Goal: Task Accomplishment & Management: Complete application form

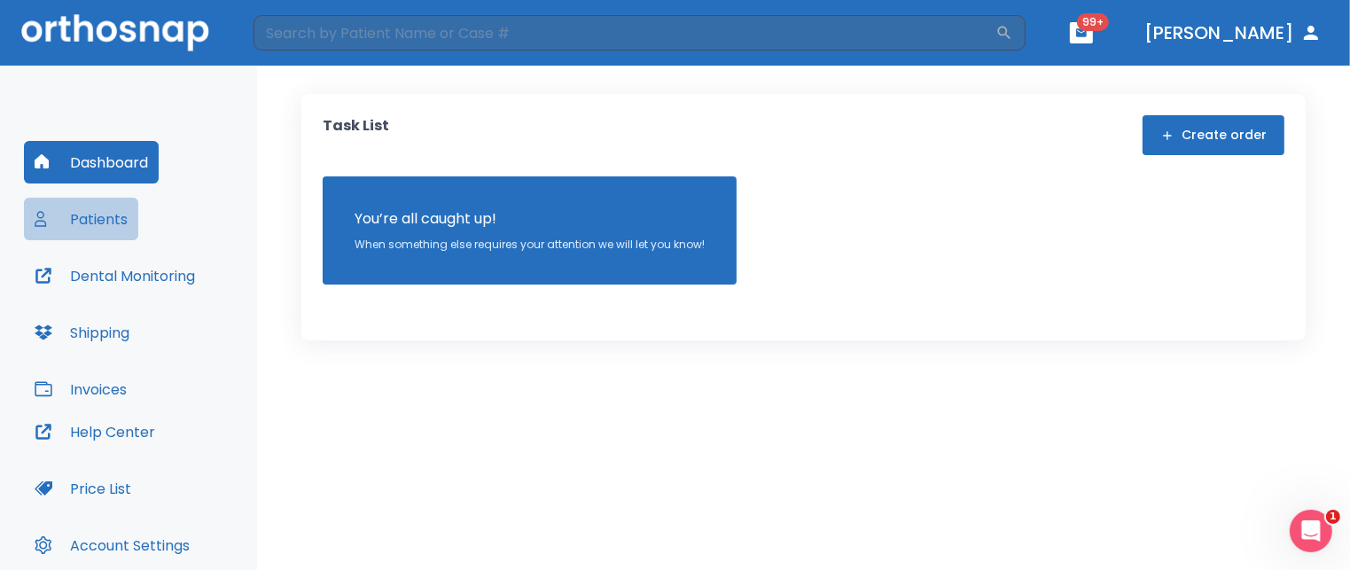
click at [112, 226] on button "Patients" at bounding box center [81, 219] width 114 height 43
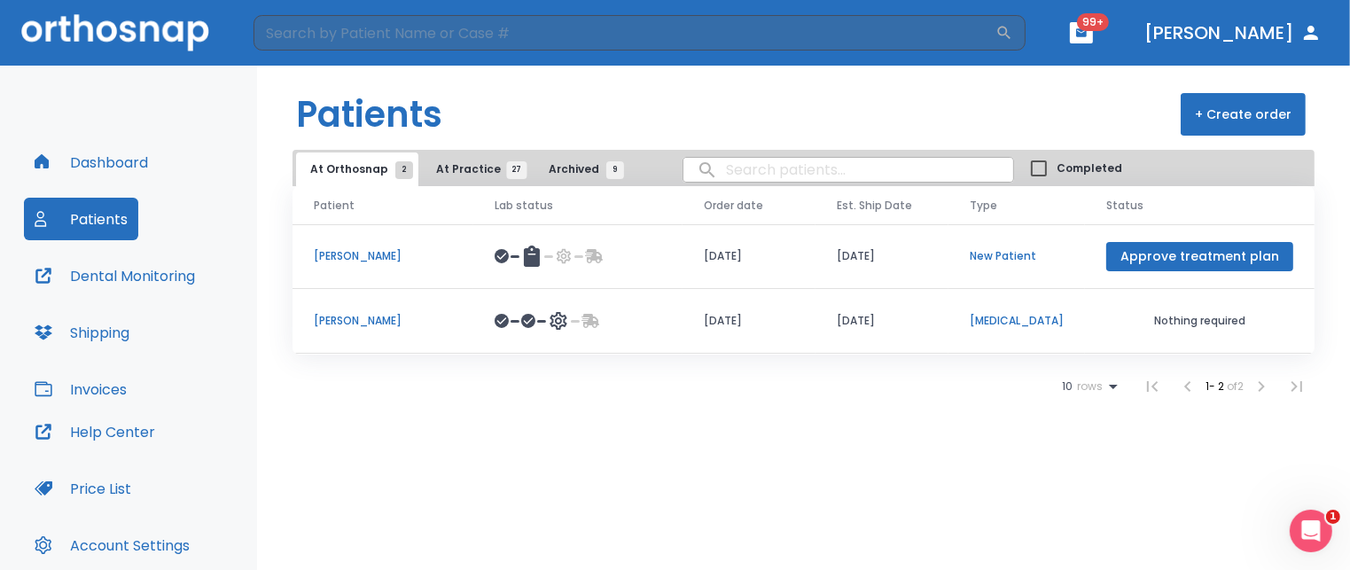
click at [819, 163] on input "search" at bounding box center [848, 169] width 330 height 35
type input "dorval"
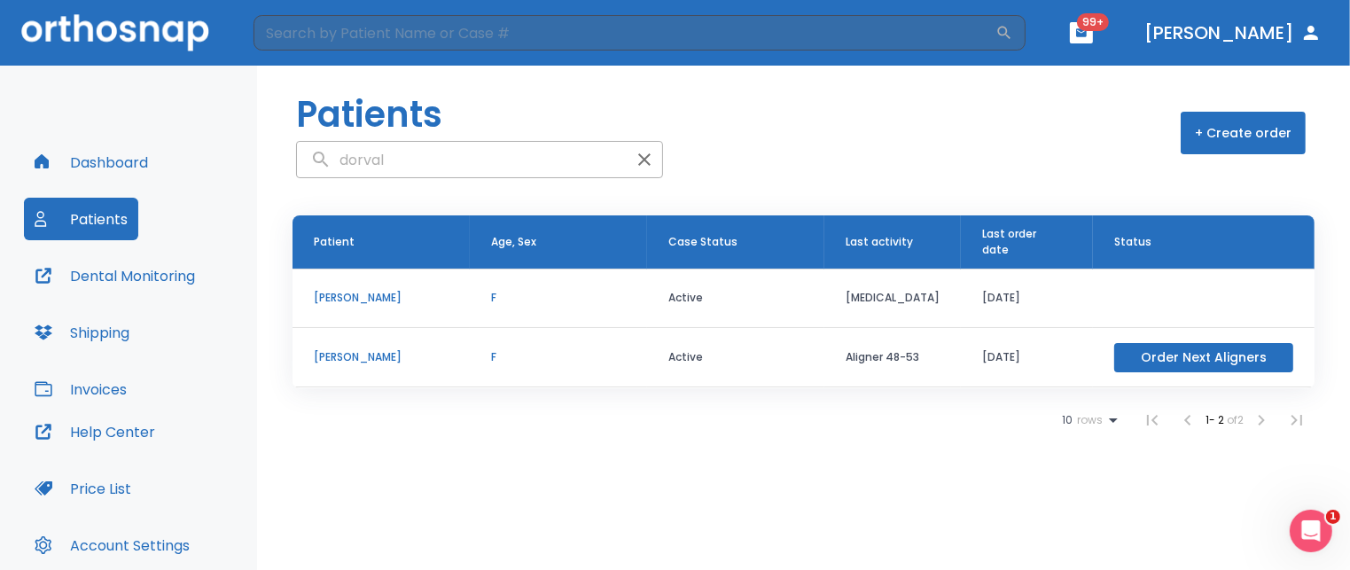
click at [340, 290] on p "[PERSON_NAME]" at bounding box center [381, 298] width 135 height 16
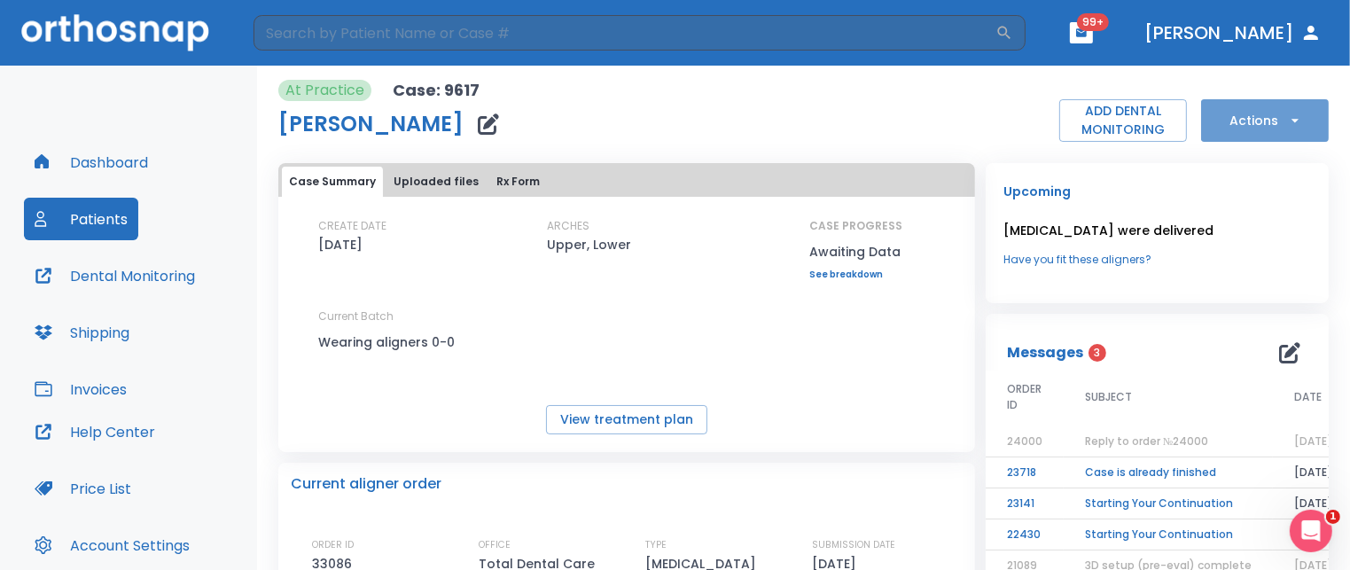
click at [856, 123] on button "Actions" at bounding box center [1265, 120] width 128 height 43
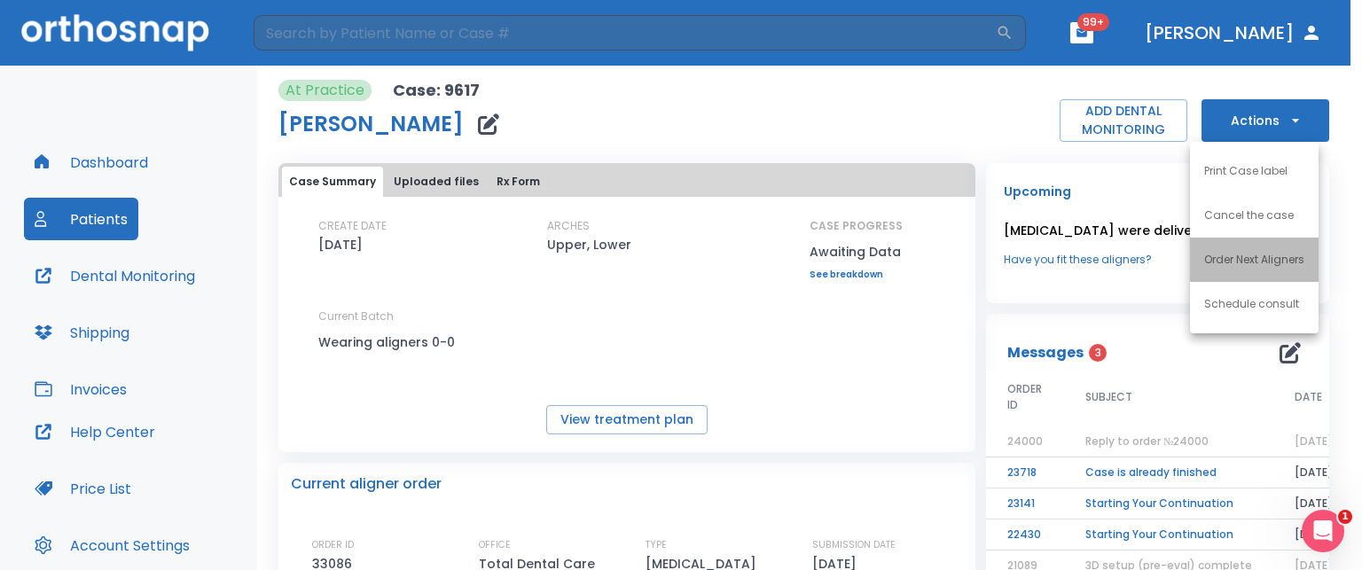
click at [856, 261] on p "Order Next Aligners" at bounding box center [1254, 260] width 100 height 16
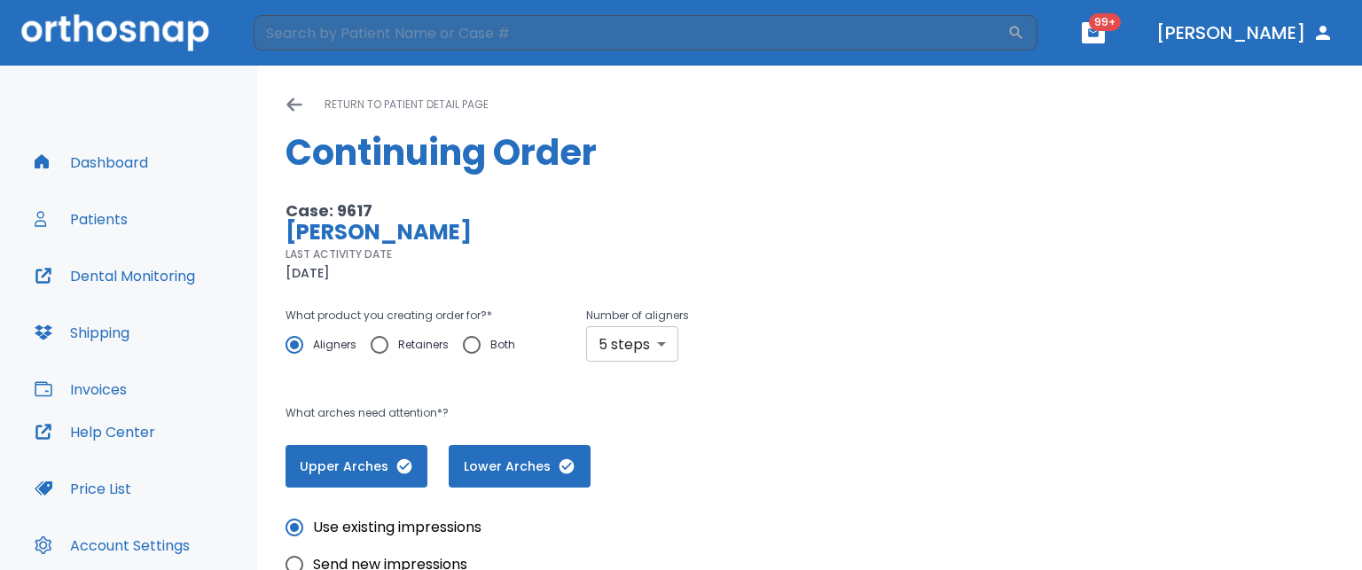
click at [638, 348] on body "​ 99+ [PERSON_NAME] Dashboard Patients Dental Monitoring Shipping Invoices Help…" at bounding box center [681, 285] width 1362 height 570
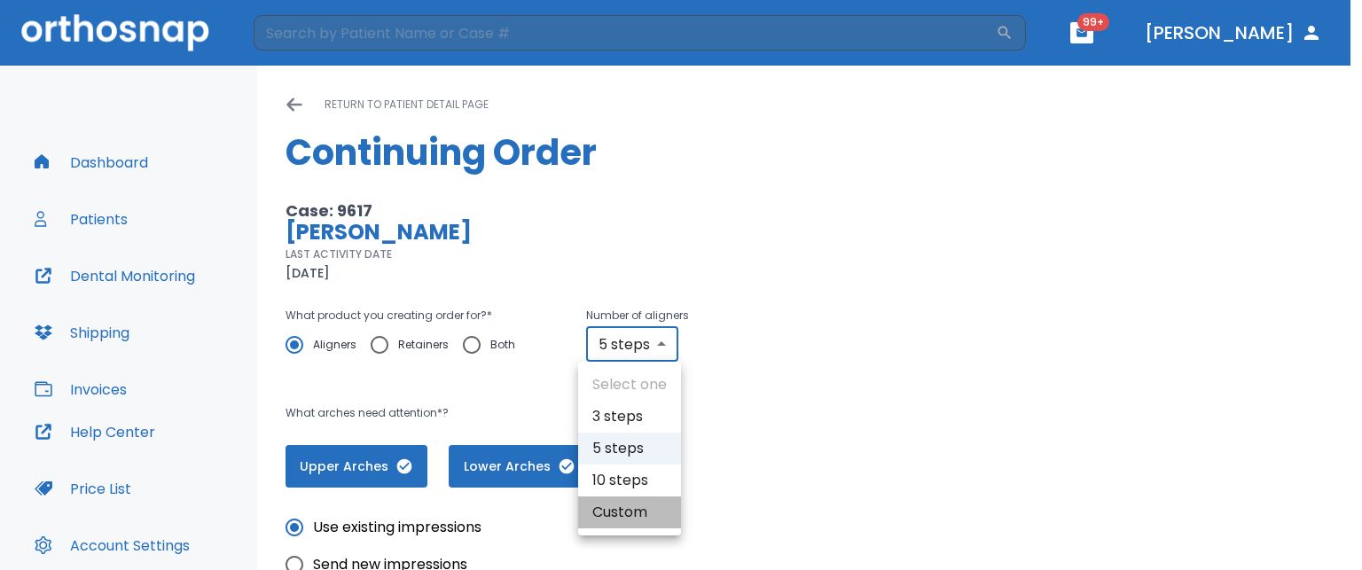
click at [619, 509] on li "Custom" at bounding box center [629, 512] width 103 height 32
type input "custom"
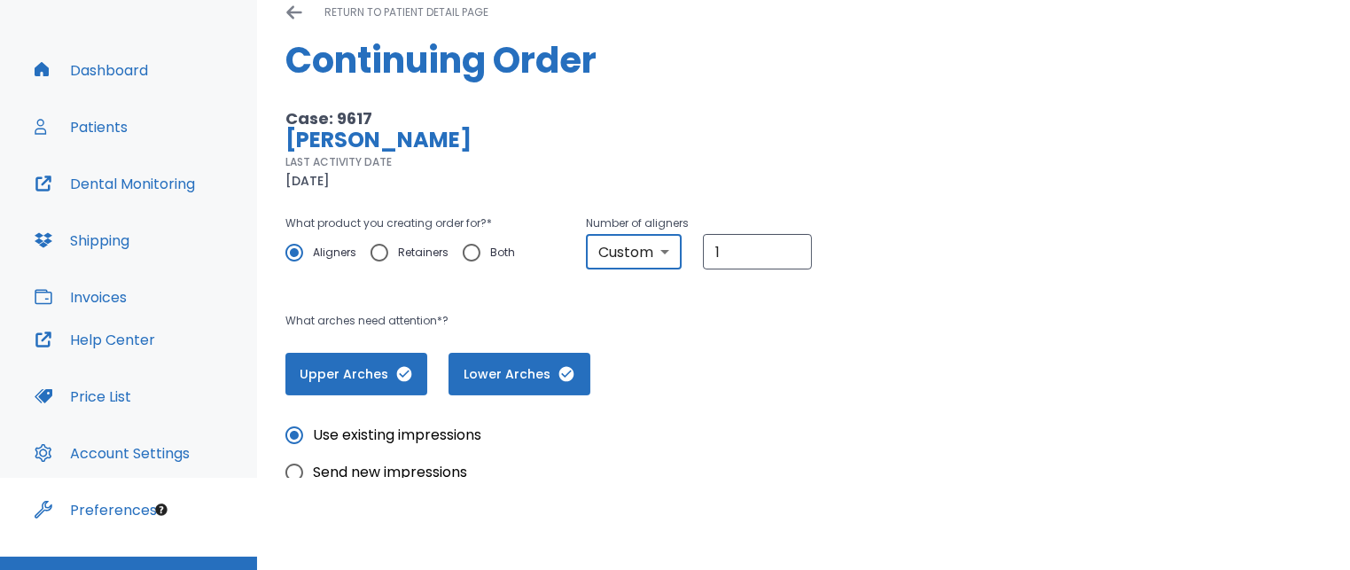
scroll to position [127, 0]
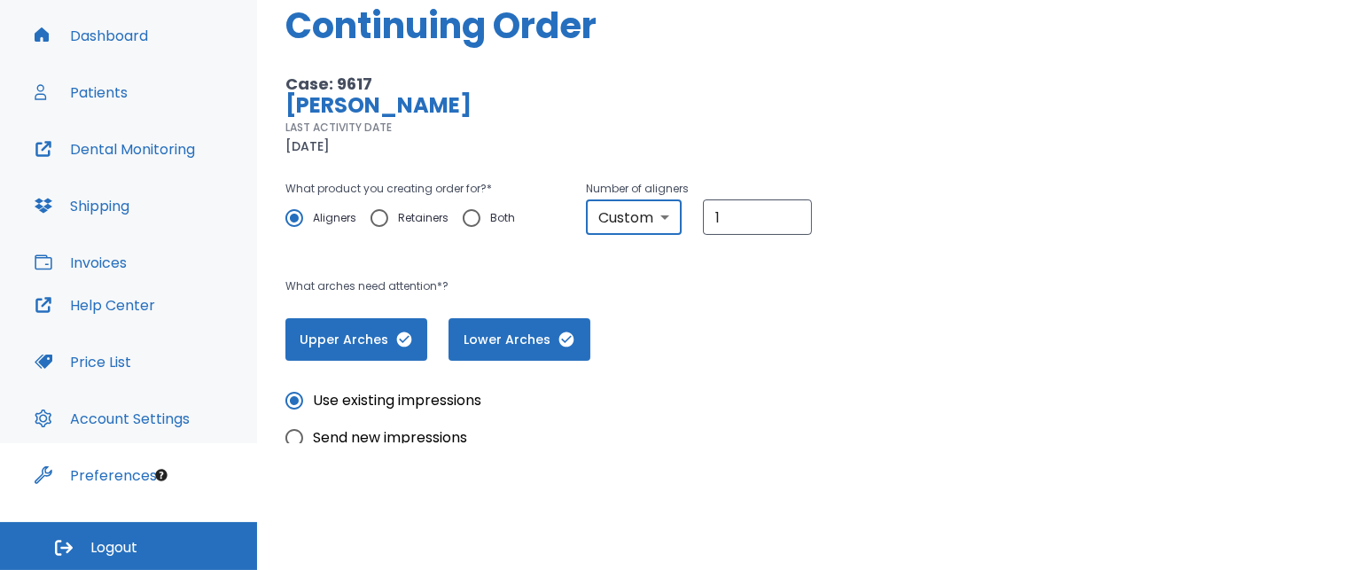
click at [856, 443] on html "​ 99+ [PERSON_NAME] Dashboard Patients Dental Monitoring Shipping Invoices Help…" at bounding box center [675, 158] width 1350 height 570
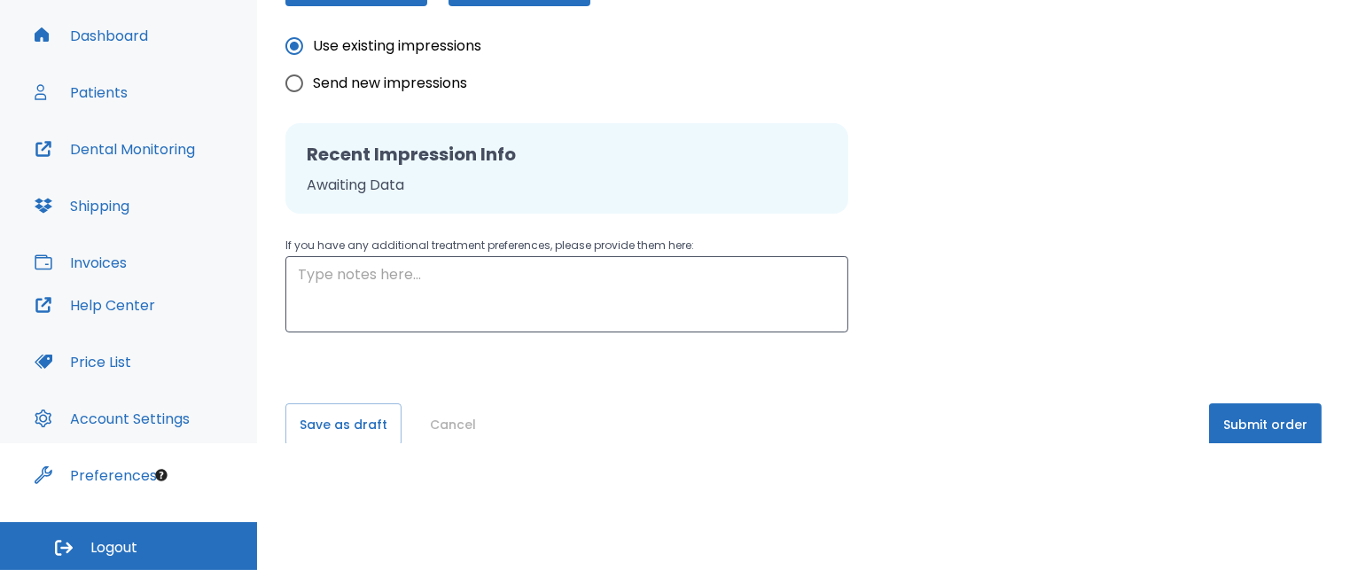
scroll to position [296, 0]
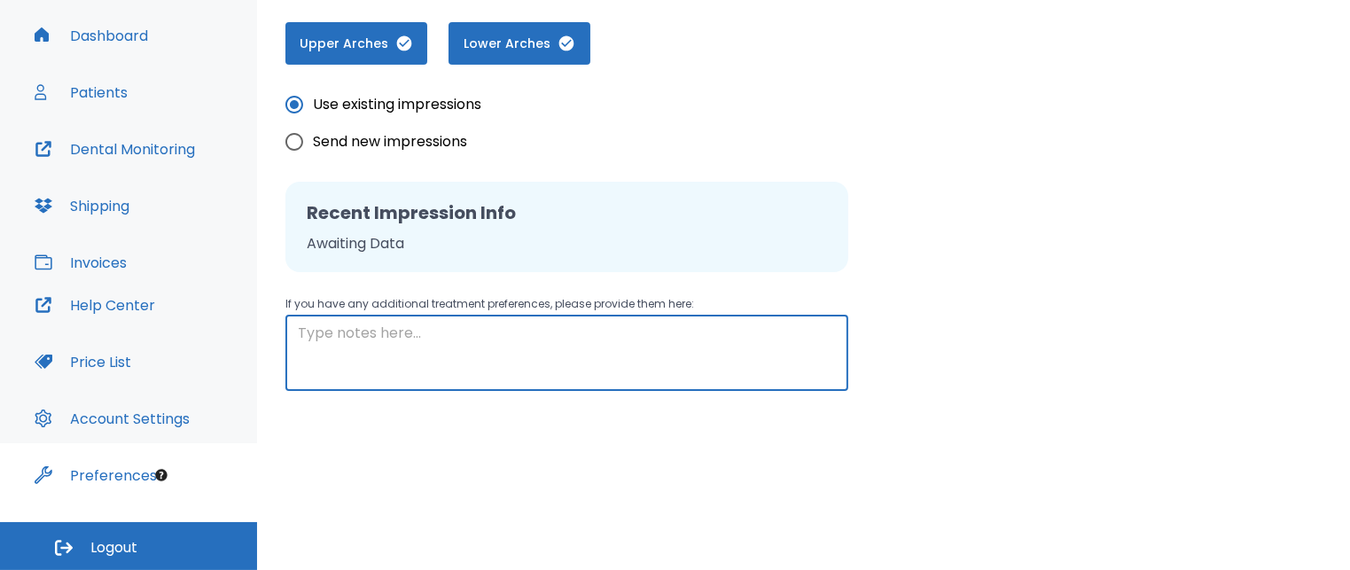
click at [624, 346] on textarea at bounding box center [567, 353] width 538 height 61
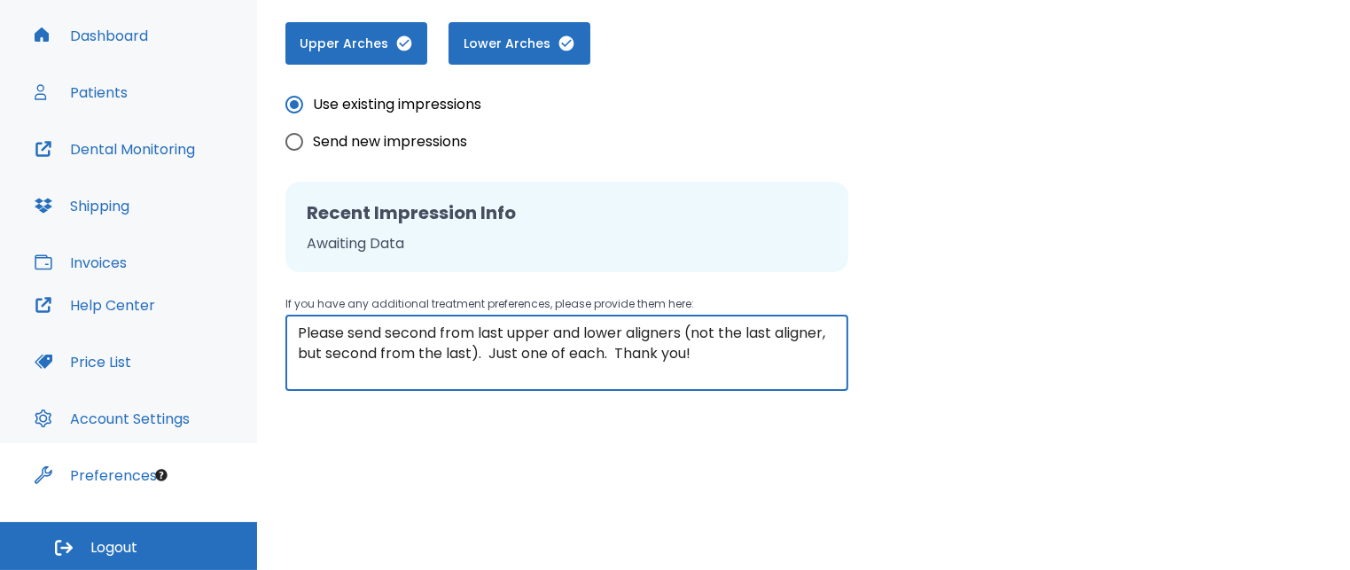
type textarea "Please send second from last upper and lower aligners (not the last aligner, bu…"
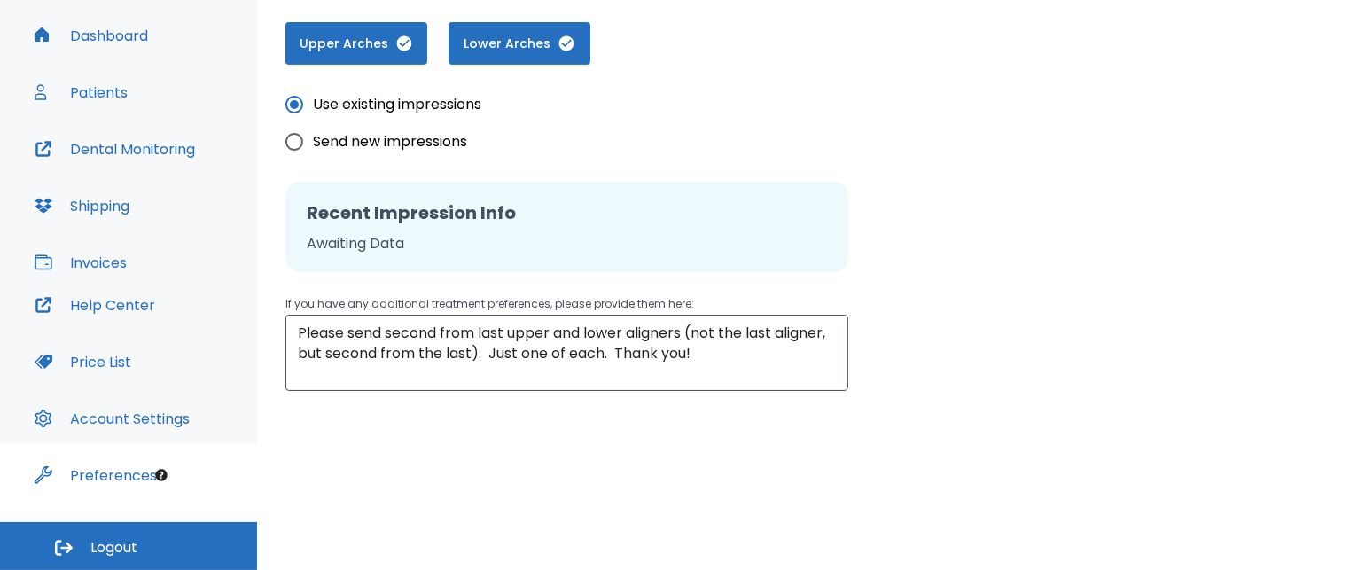
click at [856, 443] on html "​ 99+ [PERSON_NAME] Dashboard Patients Dental Monitoring Shipping Invoices Help…" at bounding box center [675, 158] width 1350 height 570
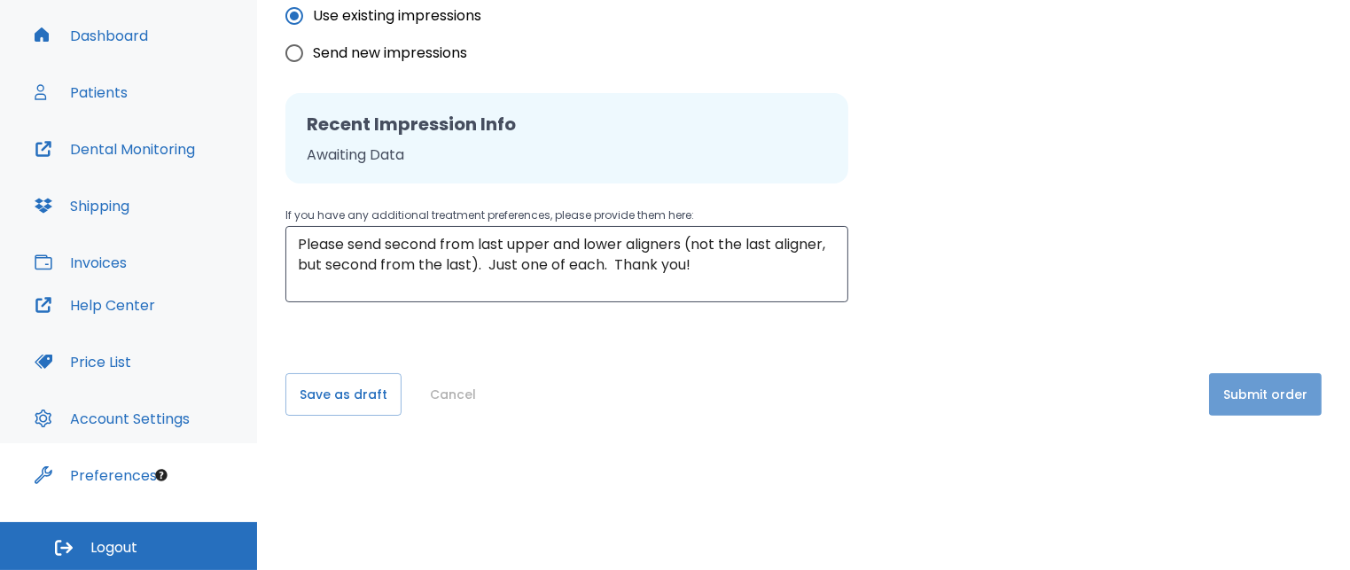
click at [856, 404] on button "Submit order" at bounding box center [1265, 394] width 113 height 43
